Goal: Task Accomplishment & Management: Use online tool/utility

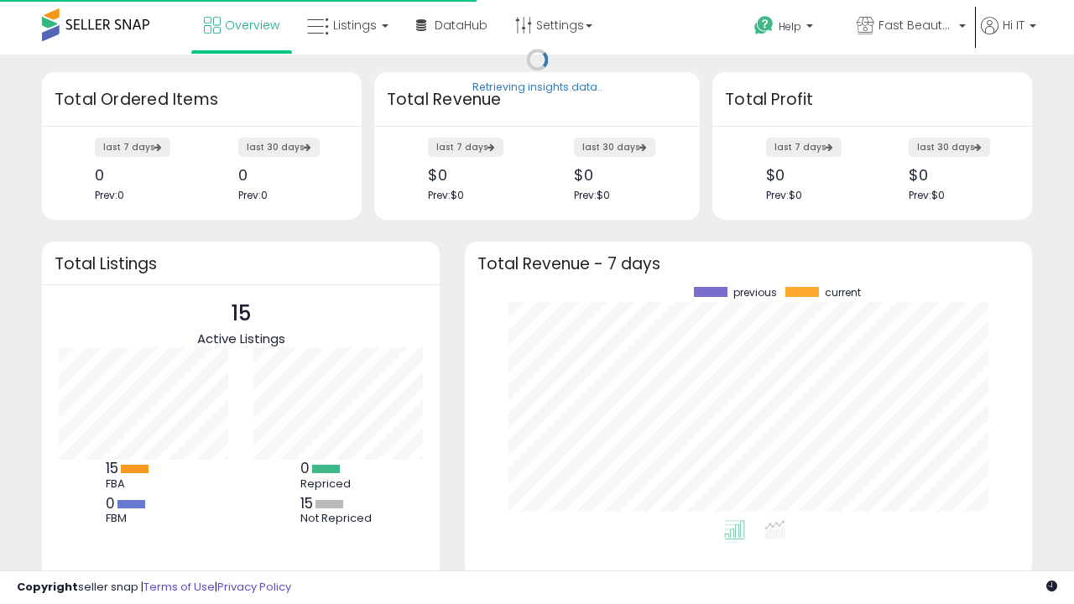
scroll to position [233, 533]
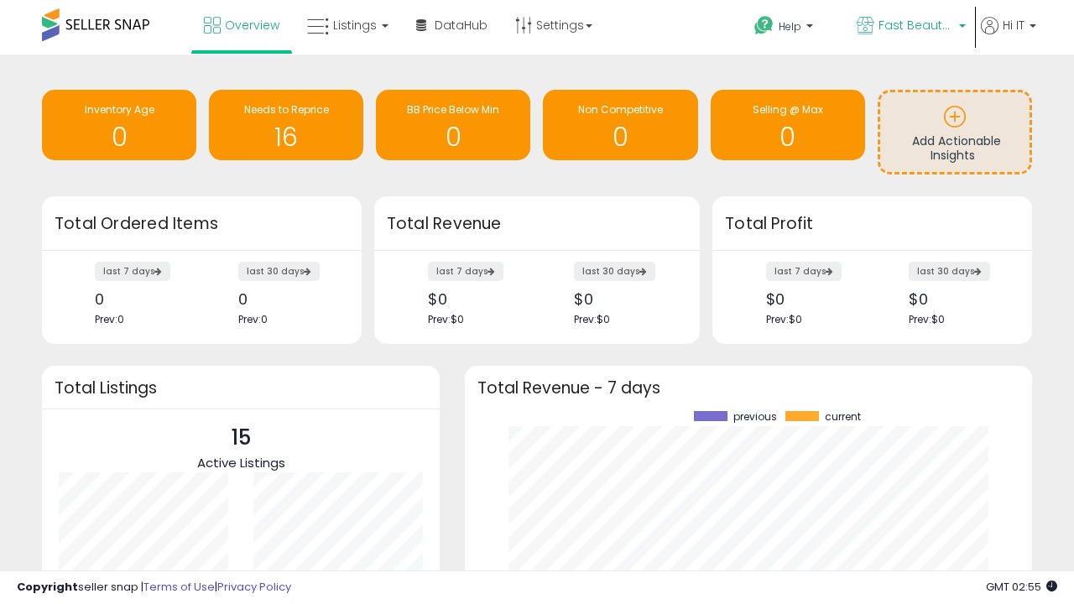
click at [909, 27] on span "Fast Beauty ([GEOGRAPHIC_DATA])" at bounding box center [915, 25] width 75 height 17
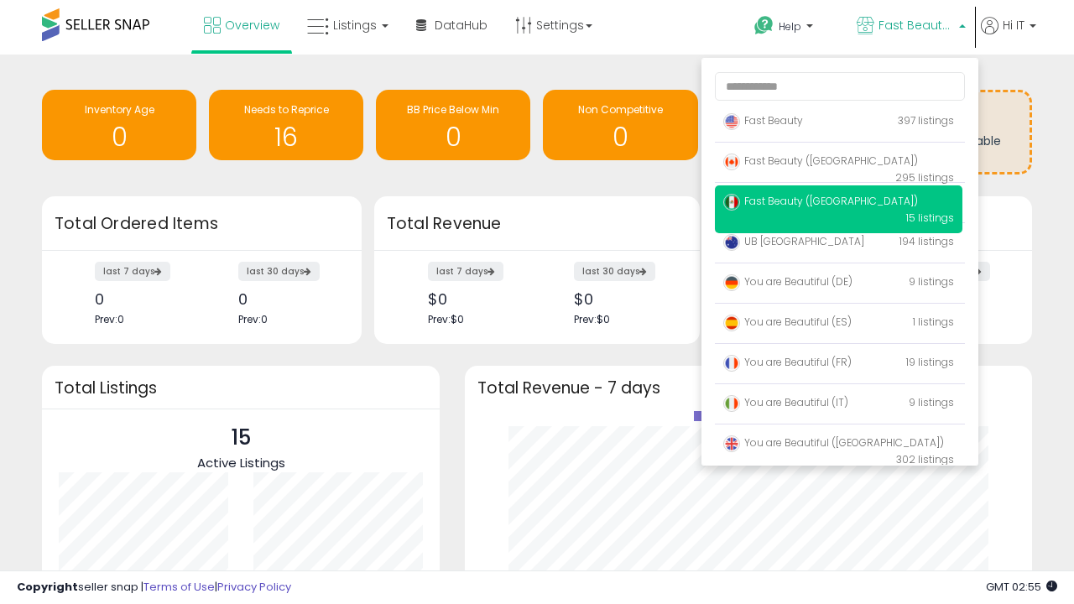
click at [838, 244] on p "UB Australia 194 listings" at bounding box center [838, 243] width 247 height 34
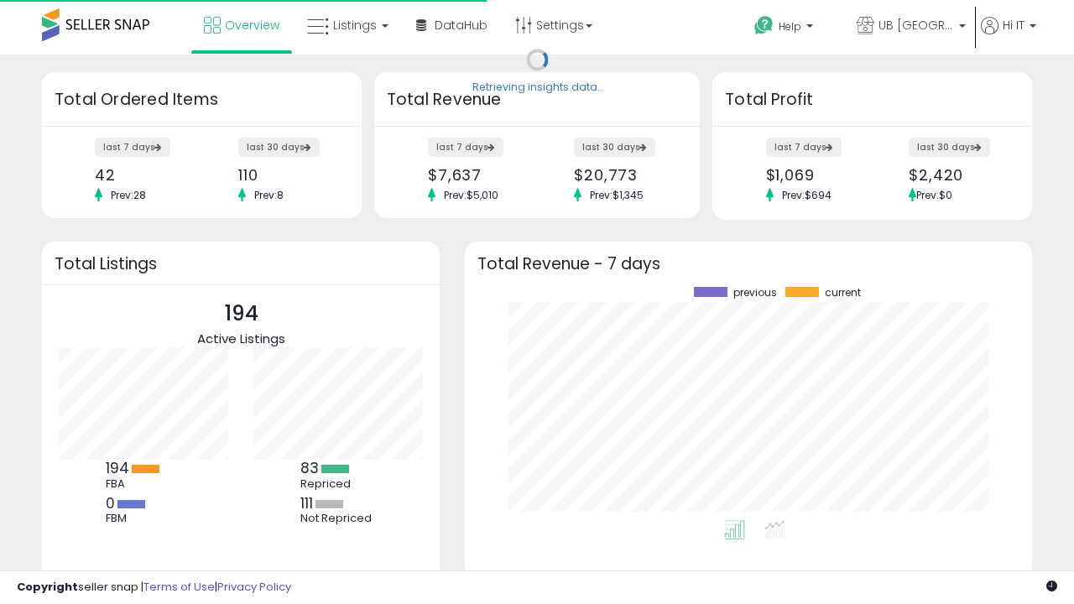
scroll to position [233, 533]
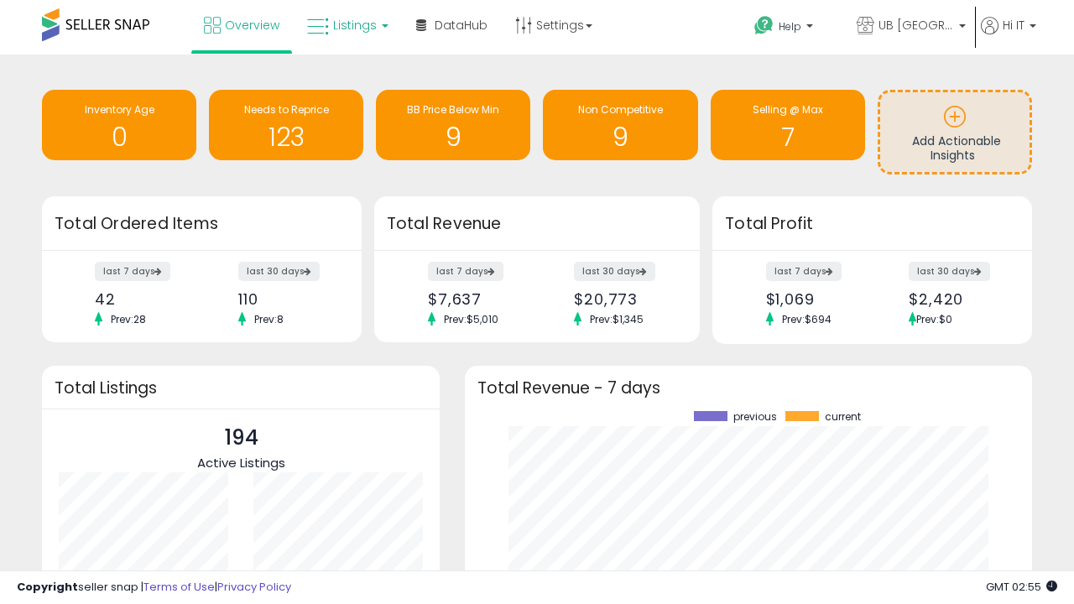
click at [346, 25] on span "Listings" at bounding box center [355, 25] width 44 height 17
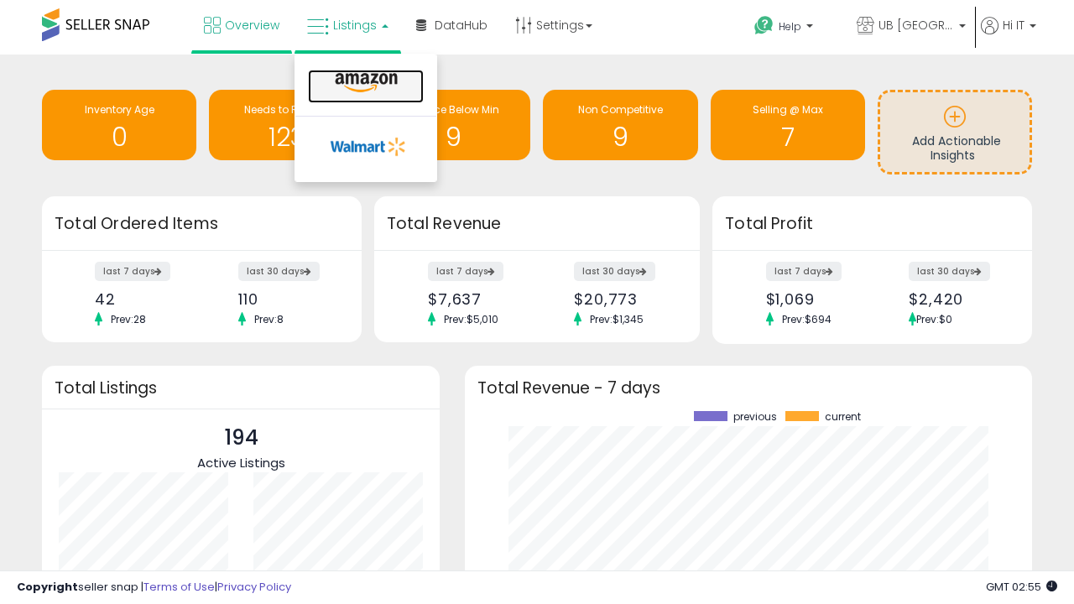
click at [364, 83] on icon at bounding box center [366, 83] width 73 height 22
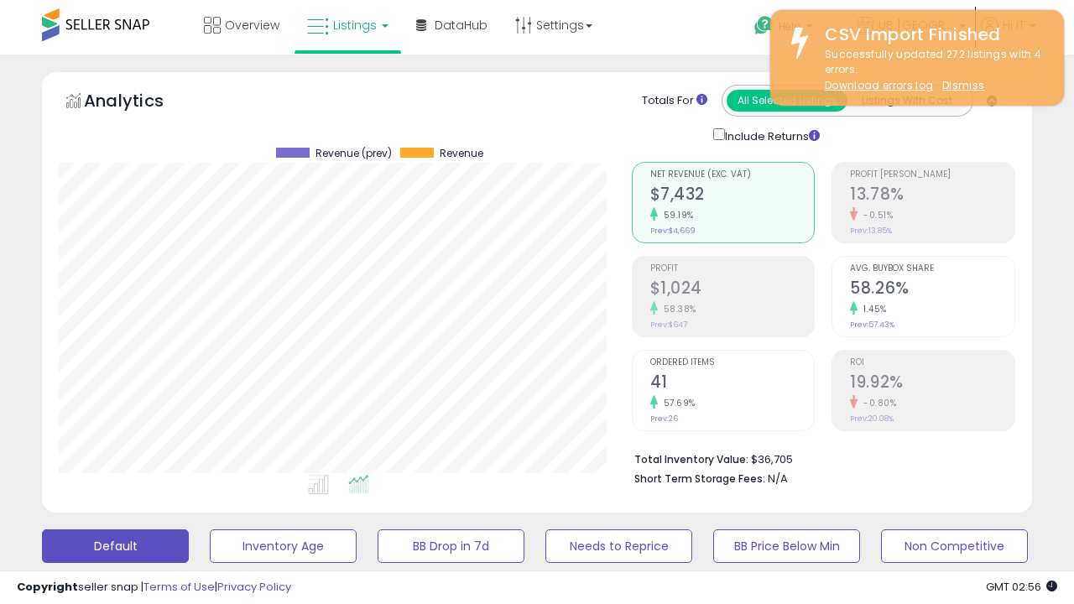
scroll to position [456, 0]
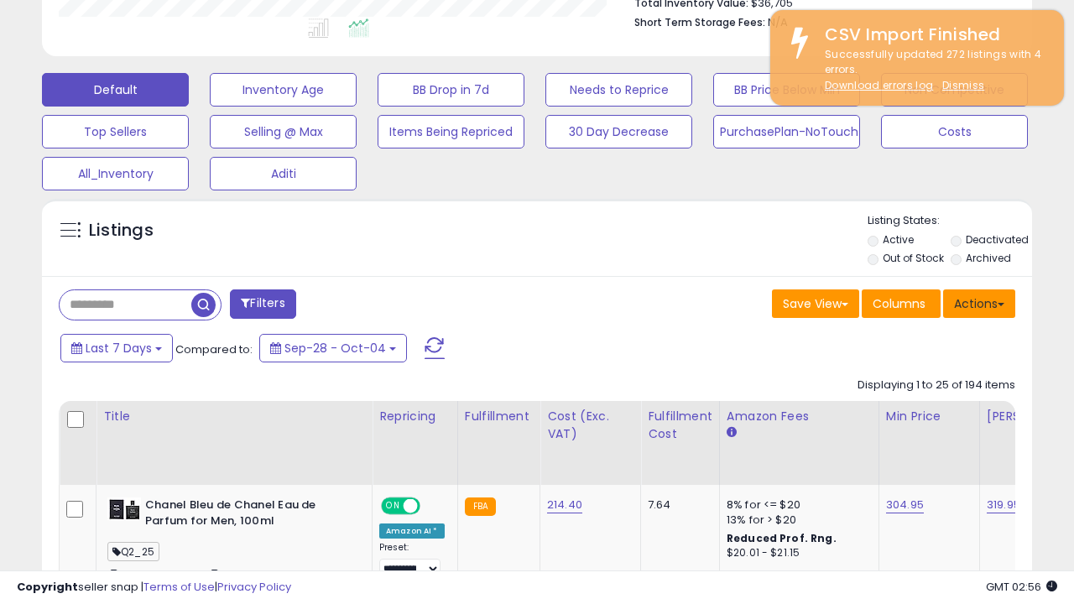
click at [979, 302] on button "Actions" at bounding box center [979, 303] width 72 height 29
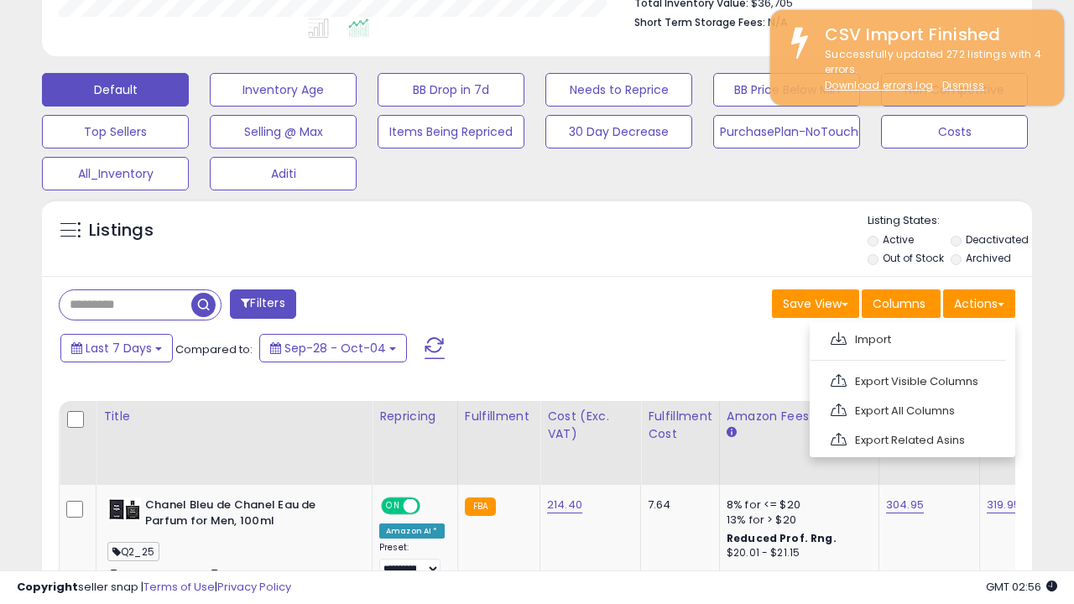
click at [838, 336] on span at bounding box center [838, 338] width 16 height 13
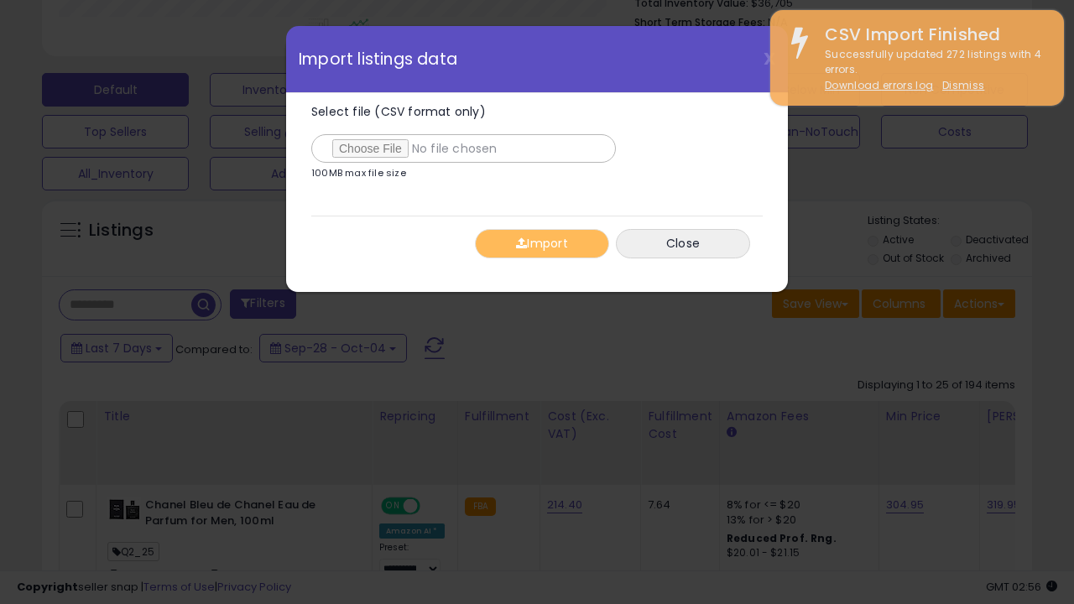
type input "**********"
click at [541, 243] on button "Import" at bounding box center [542, 243] width 134 height 29
